Goal: Navigation & Orientation: Find specific page/section

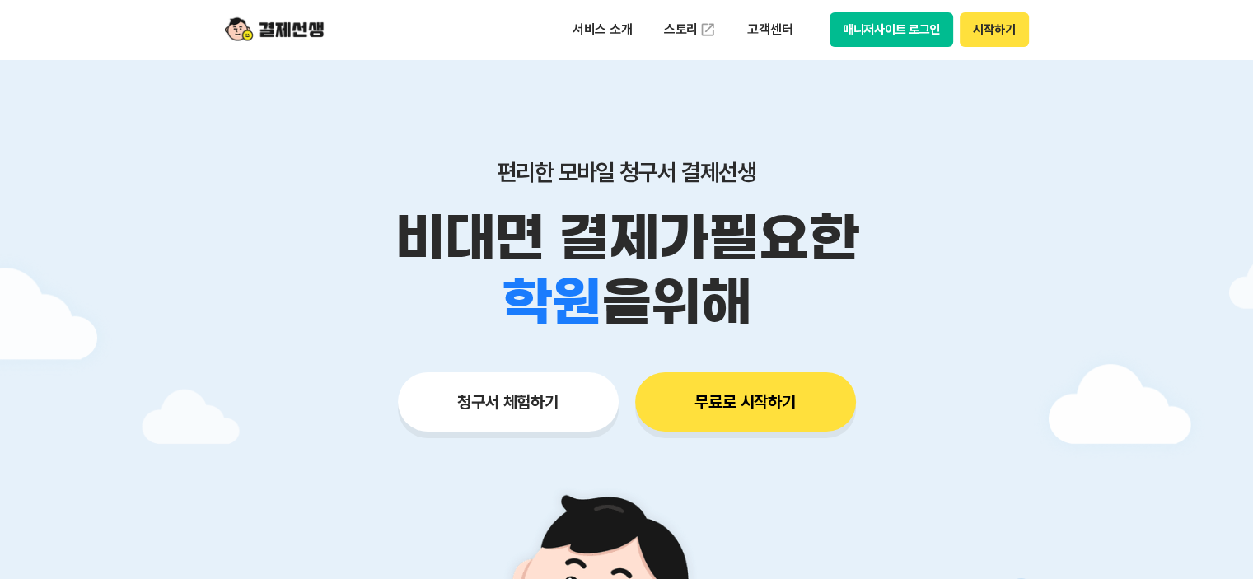
click at [899, 32] on button "매니저사이트 로그인" at bounding box center [891, 29] width 124 height 35
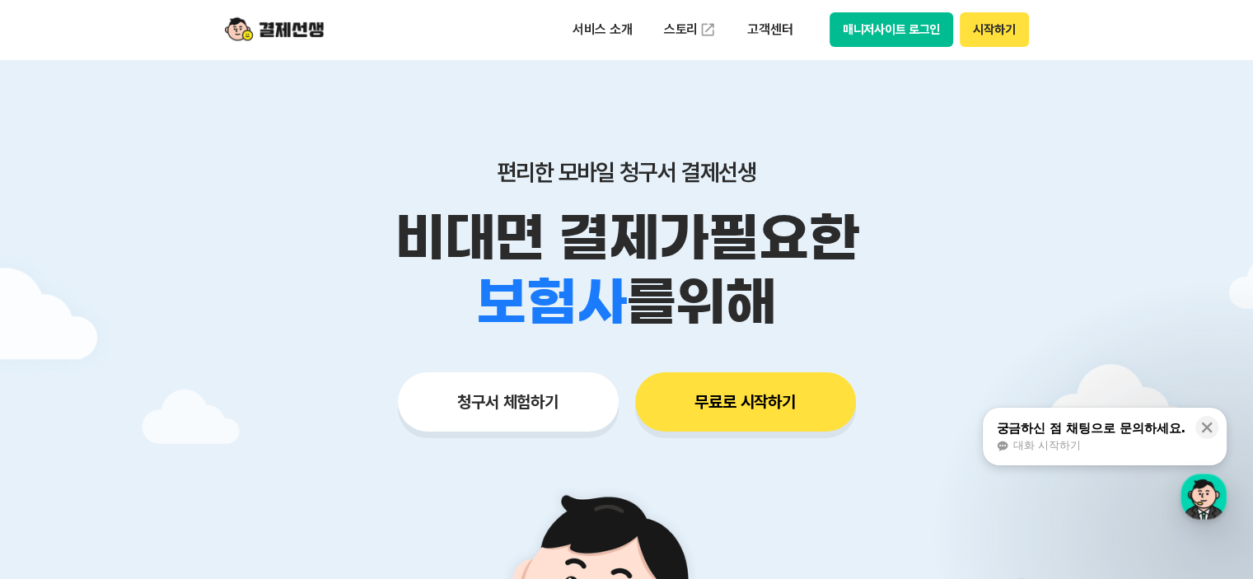
click at [870, 39] on button "매니저사이트 로그인" at bounding box center [891, 29] width 124 height 35
click at [893, 29] on button "매니저사이트 로그인" at bounding box center [891, 29] width 124 height 35
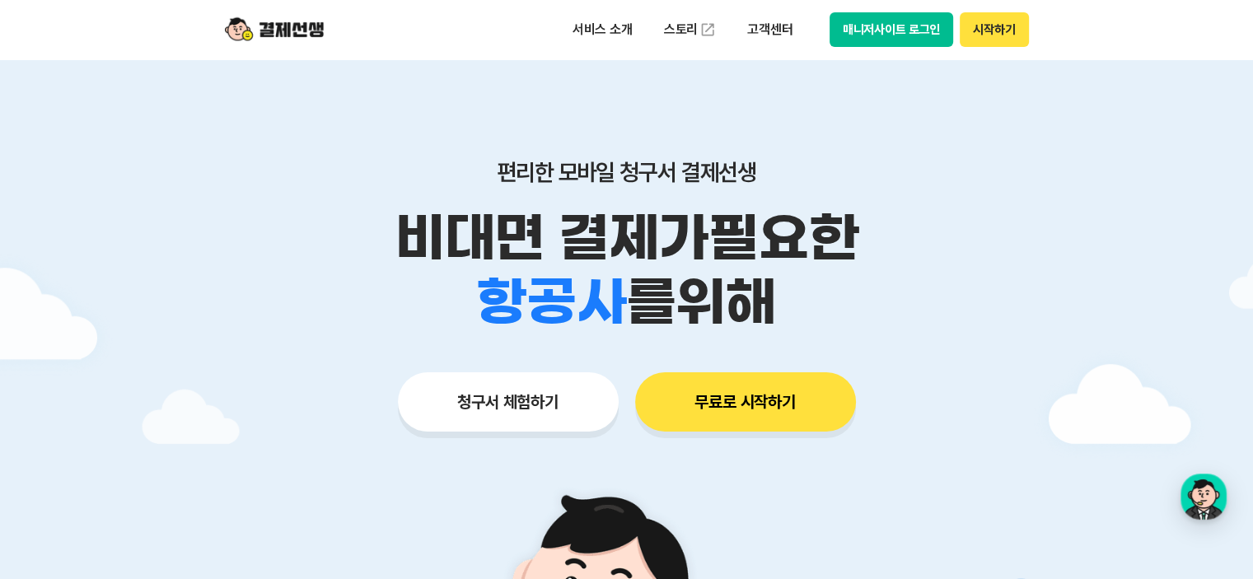
click at [927, 29] on button "매니저사이트 로그인" at bounding box center [891, 29] width 124 height 35
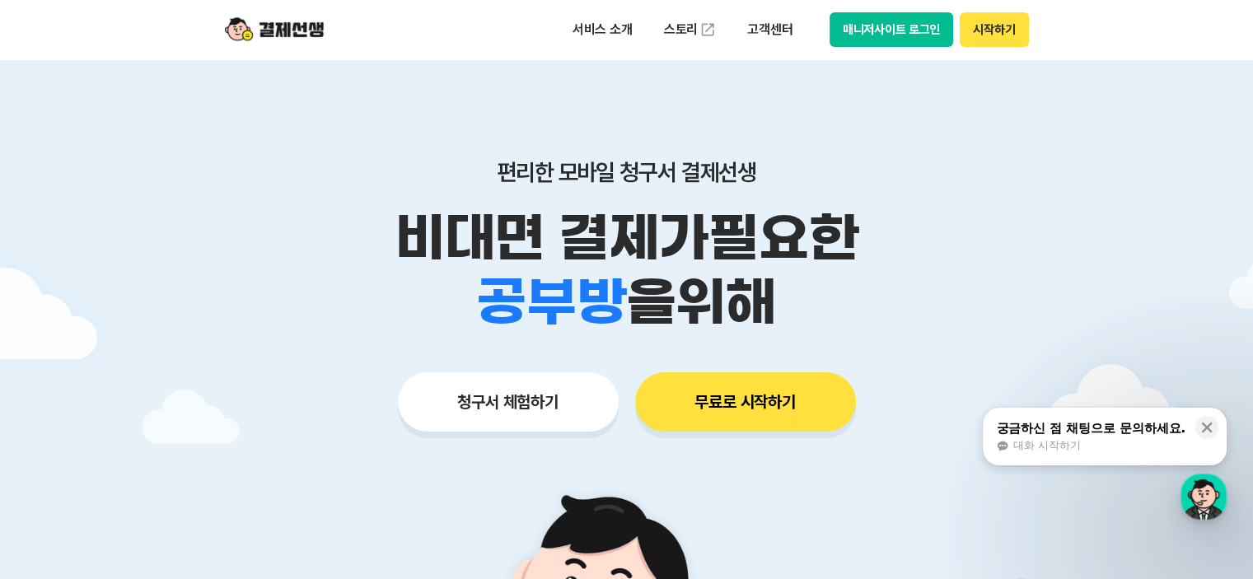
click at [917, 30] on button "매니저사이트 로그인" at bounding box center [891, 29] width 124 height 35
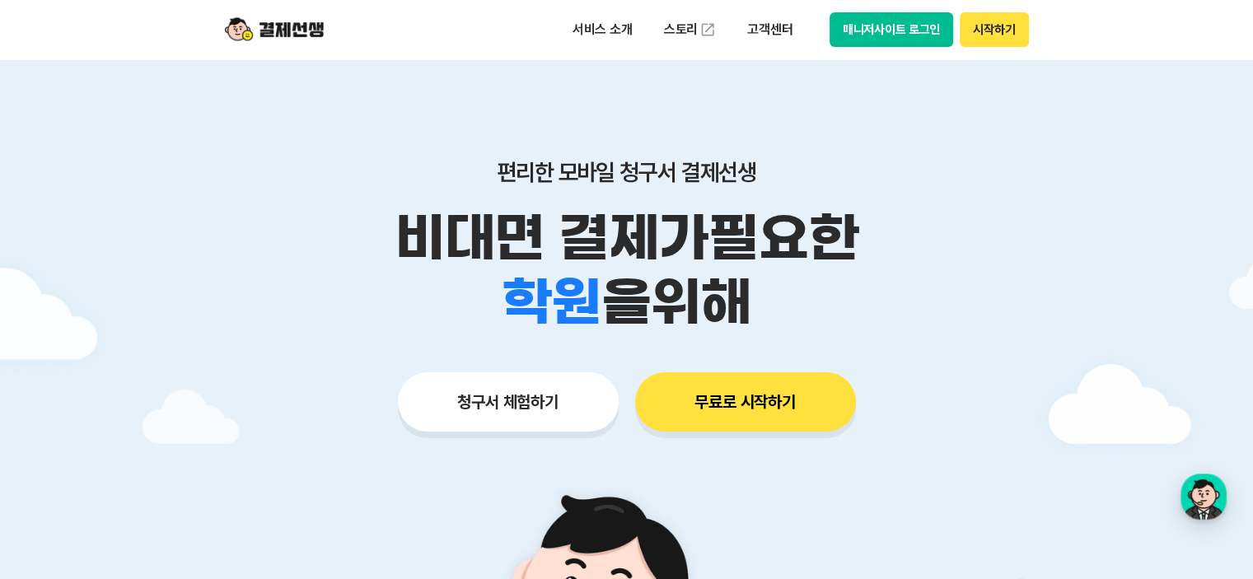
click at [721, 386] on button "무료로 시작하기" at bounding box center [745, 401] width 221 height 59
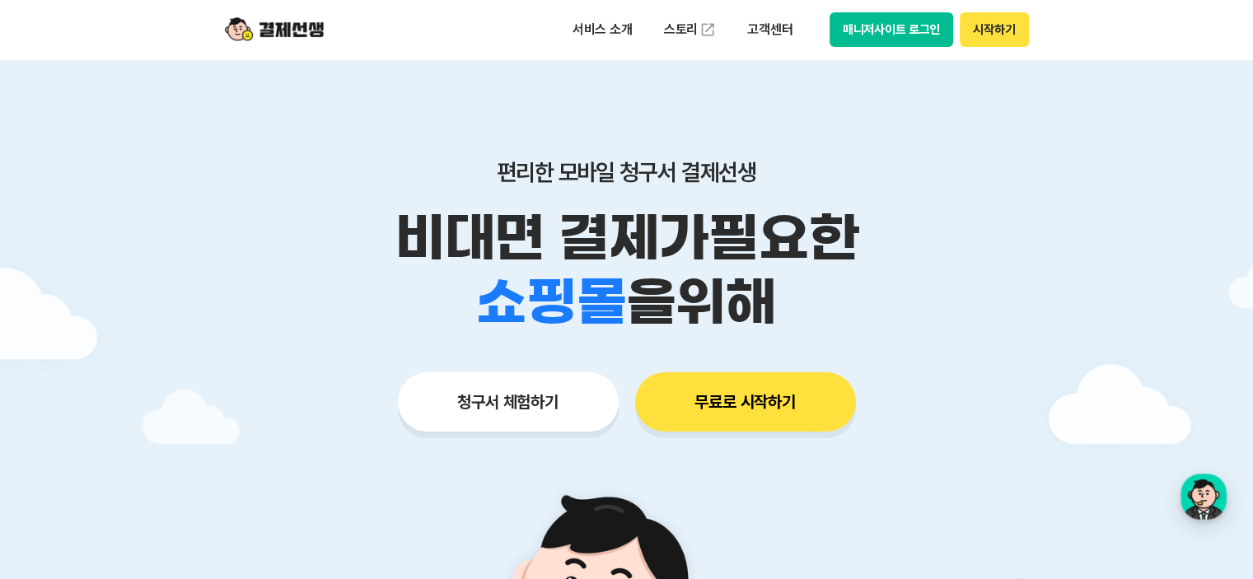
click at [987, 29] on button "시작하기" at bounding box center [993, 29] width 68 height 35
click at [884, 31] on button "매니저사이트 로그인" at bounding box center [891, 29] width 124 height 35
click at [492, 408] on button "청구서 체험하기" at bounding box center [508, 401] width 221 height 59
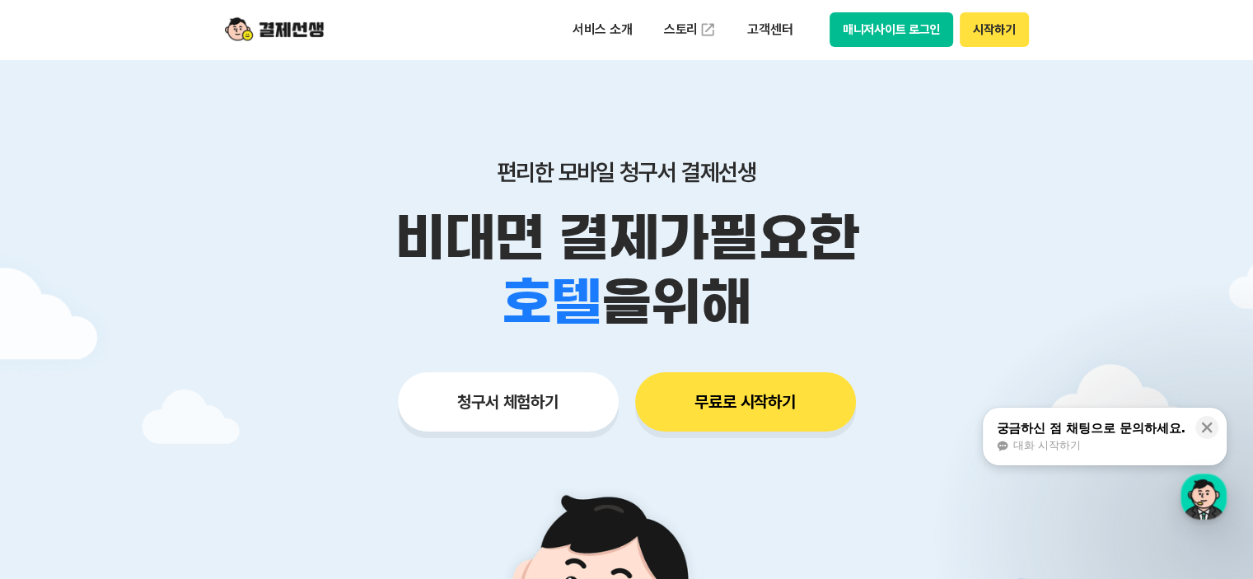
click at [880, 38] on button "매니저사이트 로그인" at bounding box center [891, 29] width 124 height 35
click at [862, 25] on button "매니저사이트 로그인" at bounding box center [891, 29] width 124 height 35
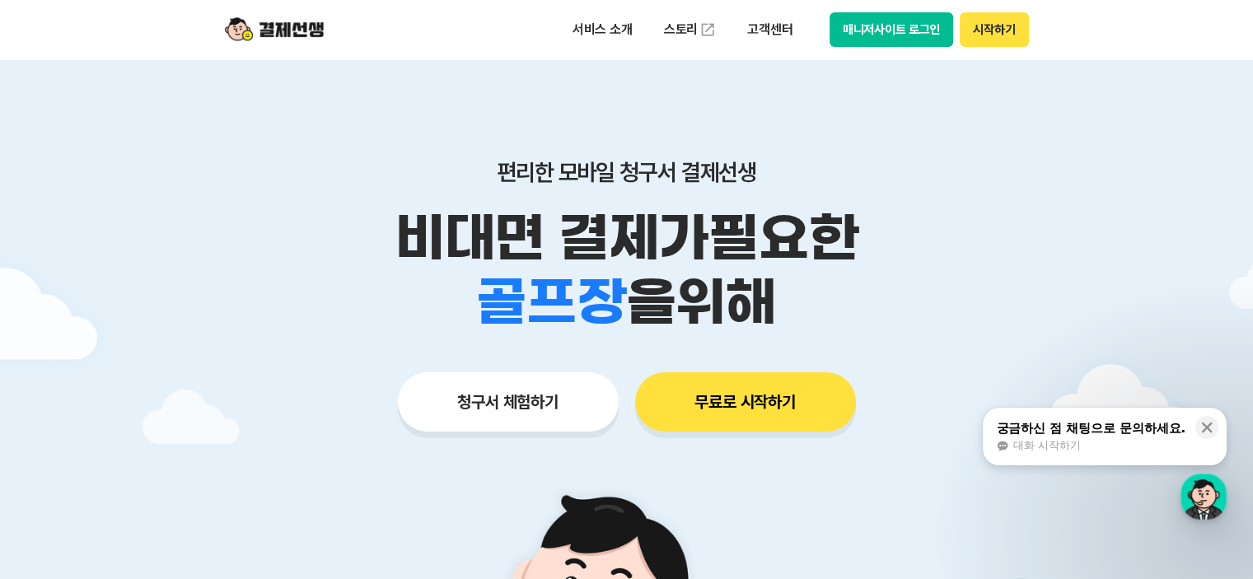
click at [923, 27] on button "매니저사이트 로그인" at bounding box center [891, 29] width 124 height 35
click at [883, 30] on button "매니저사이트 로그인" at bounding box center [891, 29] width 124 height 35
click at [883, 31] on button "매니저사이트 로그인" at bounding box center [891, 29] width 124 height 35
click at [939, 29] on button "매니저사이트 로그인" at bounding box center [891, 29] width 124 height 35
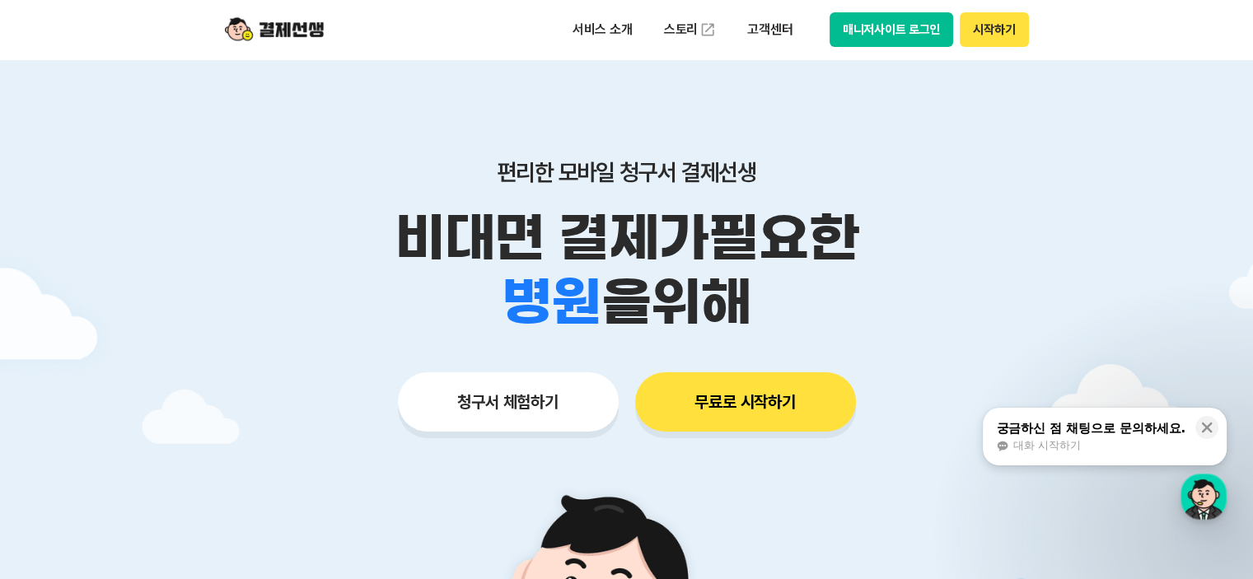
click at [980, 29] on button "시작하기" at bounding box center [993, 29] width 68 height 35
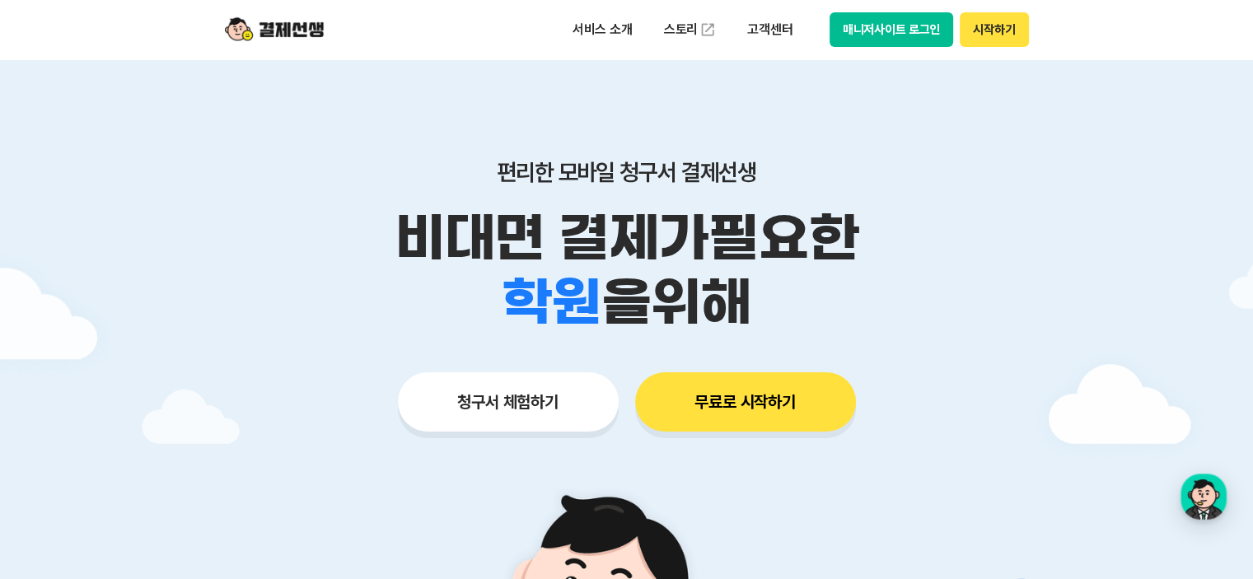
click at [904, 24] on button "매니저사이트 로그인" at bounding box center [891, 29] width 124 height 35
click at [923, 30] on button "매니저사이트 로그인" at bounding box center [891, 29] width 124 height 35
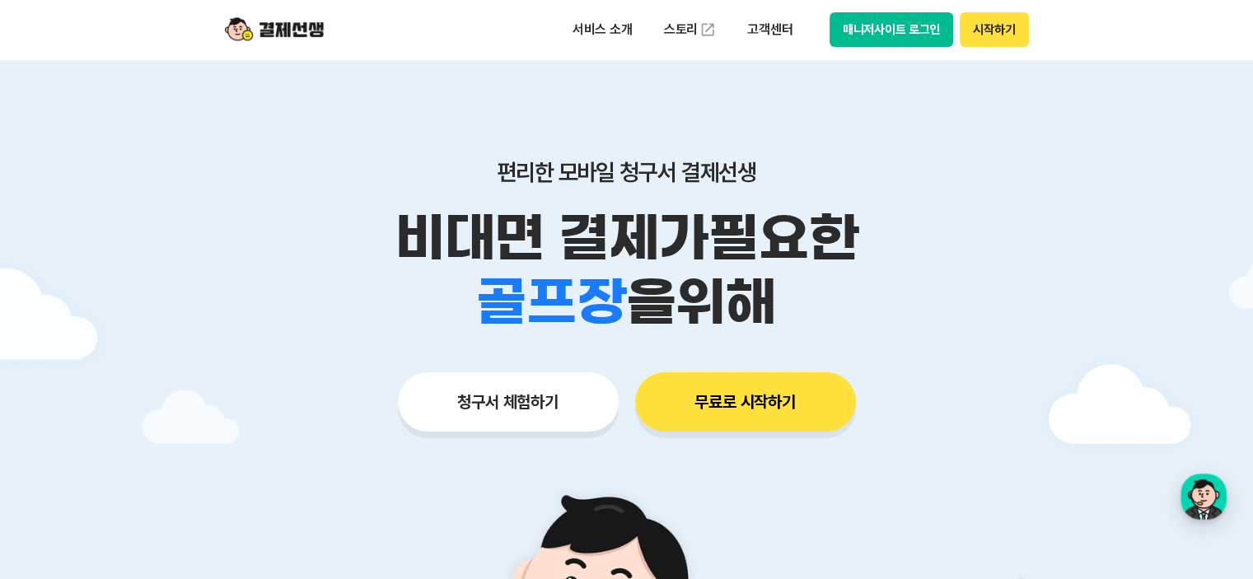
click at [914, 37] on button "매니저사이트 로그인" at bounding box center [891, 29] width 124 height 35
click at [902, 34] on button "매니저사이트 로그인" at bounding box center [891, 29] width 124 height 35
click at [992, 26] on button "시작하기" at bounding box center [993, 29] width 68 height 35
click at [768, 32] on p "고객센터" at bounding box center [769, 30] width 68 height 30
click at [931, 124] on div "편리한 모바일 청구서 결제선생 비대면 결제가 필요한 학원 공부방 호텔 쇼핑몰 병원 배달 보험사 항공사 골프장 를 위해 청구서 체험하기 무료로 …" at bounding box center [626, 262] width 843 height 407
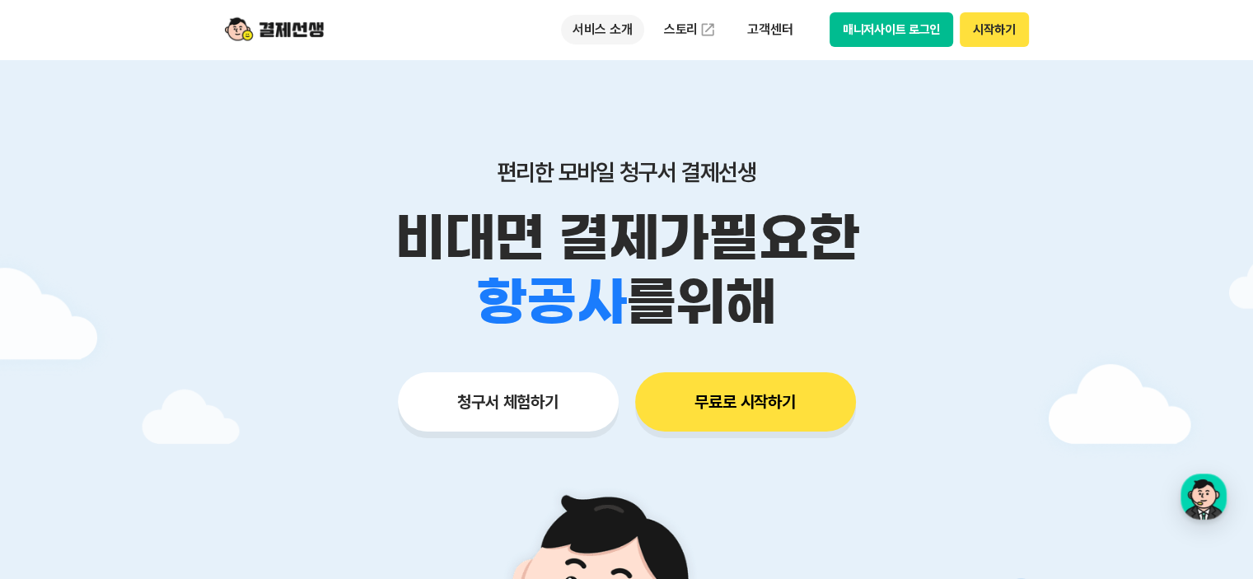
click at [593, 32] on p "서비스 소개" at bounding box center [602, 30] width 83 height 30
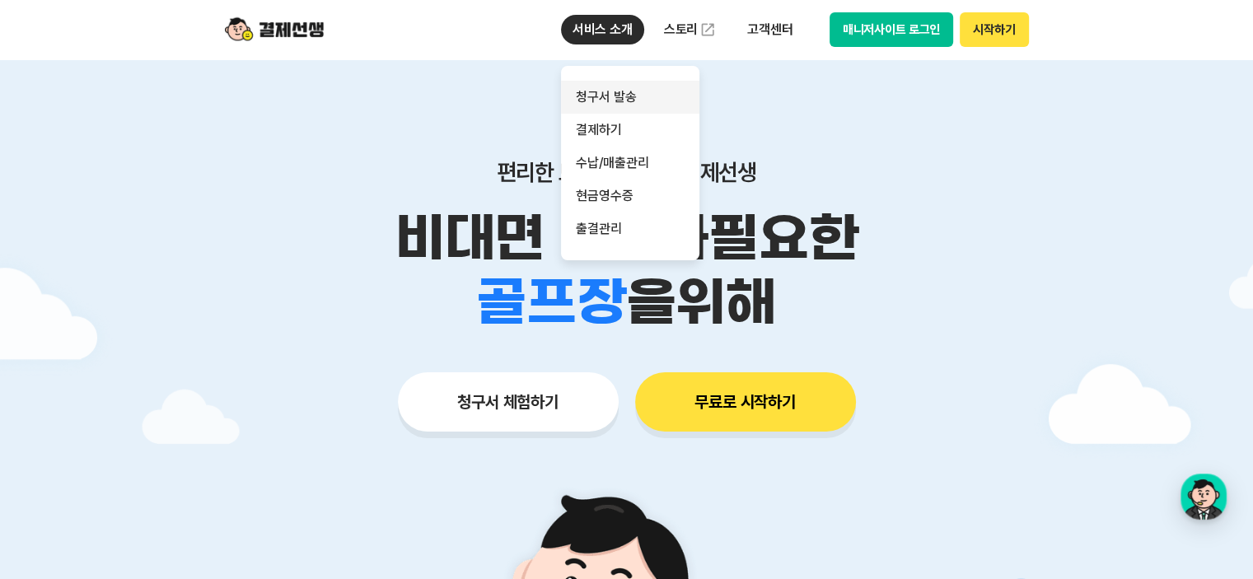
click at [603, 94] on link "청구서 발송" at bounding box center [630, 97] width 138 height 33
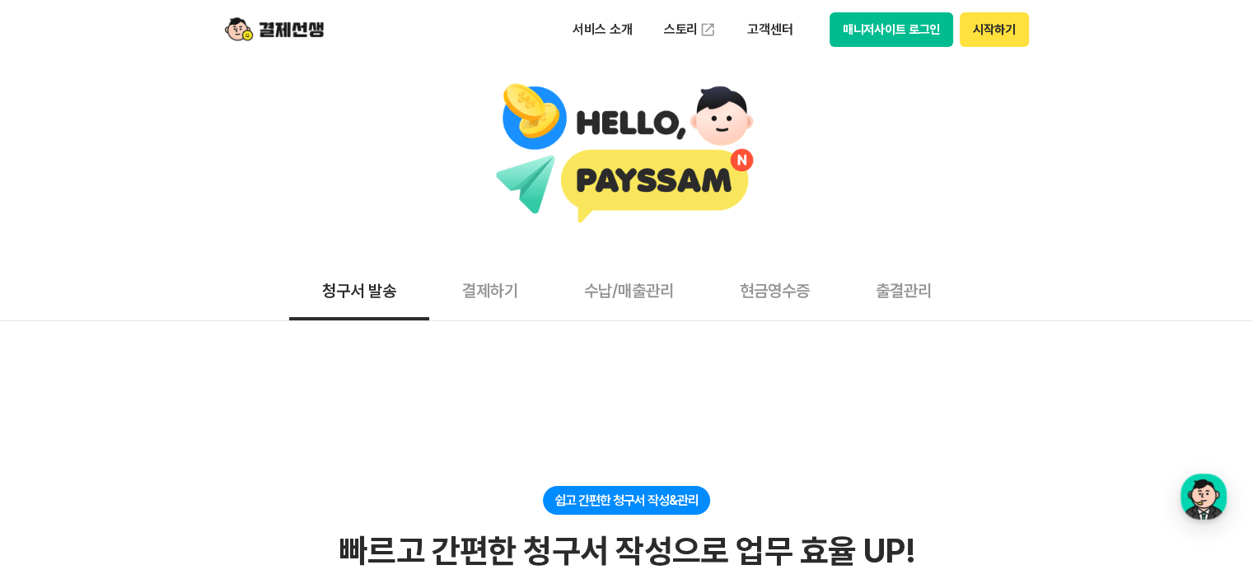
click at [909, 40] on button "매니저사이트 로그인" at bounding box center [891, 29] width 124 height 35
click at [921, 46] on button "매니저사이트 로그인" at bounding box center [891, 29] width 124 height 35
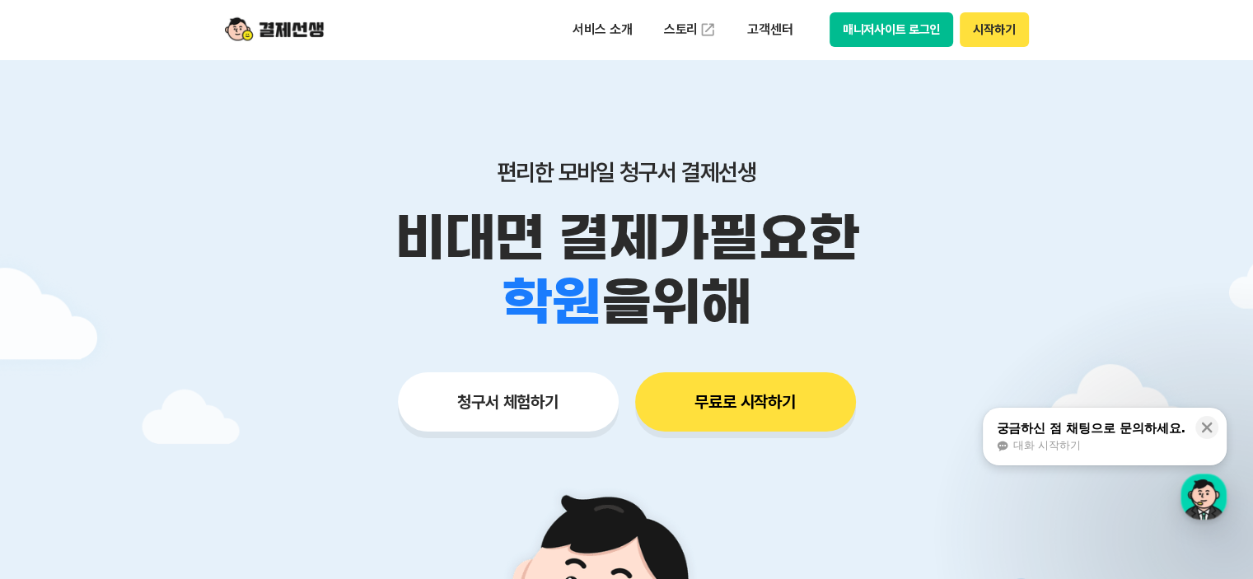
click at [899, 29] on button "매니저사이트 로그인" at bounding box center [891, 29] width 124 height 35
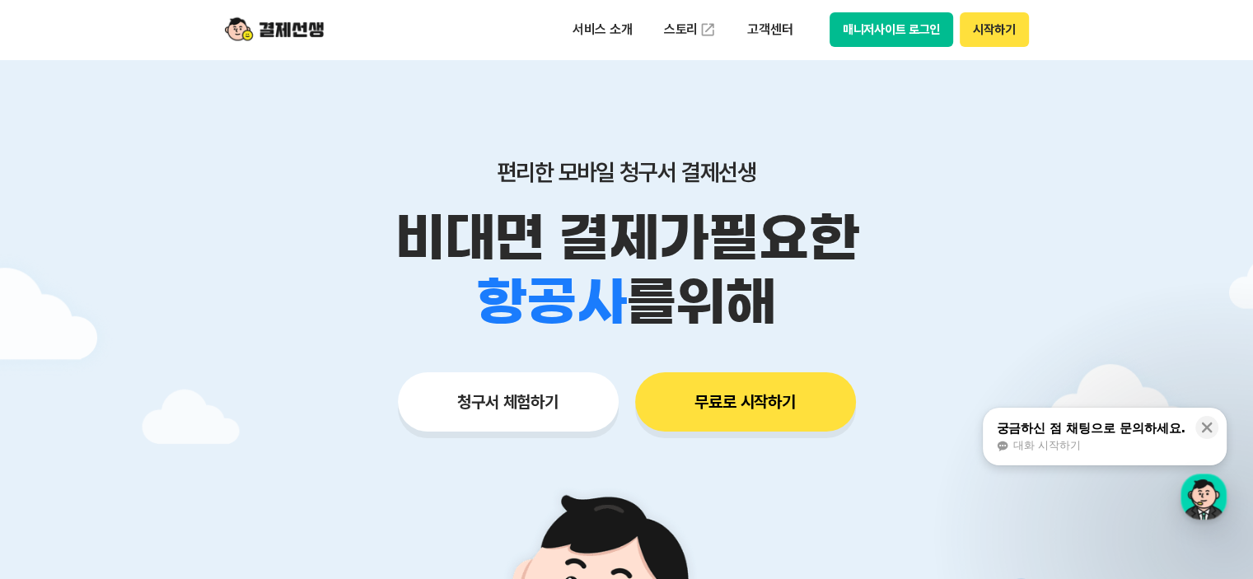
click at [876, 26] on button "매니저사이트 로그인" at bounding box center [891, 29] width 124 height 35
